Goal: Task Accomplishment & Management: Use online tool/utility

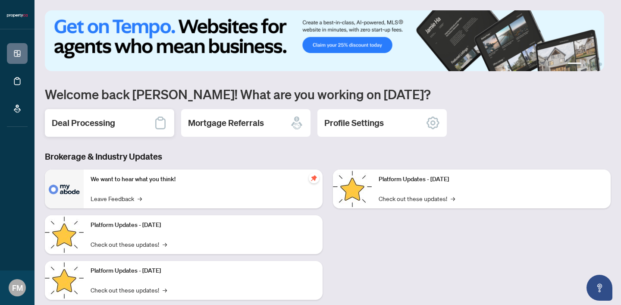
click at [108, 117] on h2 "Deal Processing" at bounding box center [83, 123] width 63 height 12
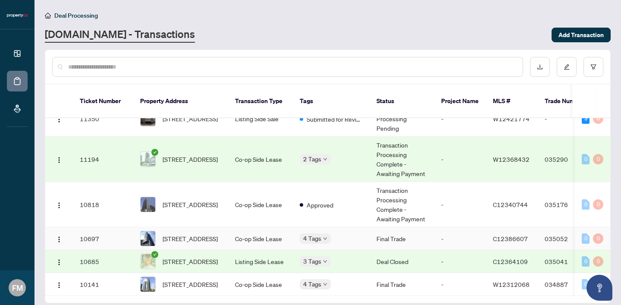
scroll to position [30, 0]
click at [198, 234] on span "[STREET_ADDRESS]" at bounding box center [189, 238] width 55 height 9
